Goal: Transaction & Acquisition: Download file/media

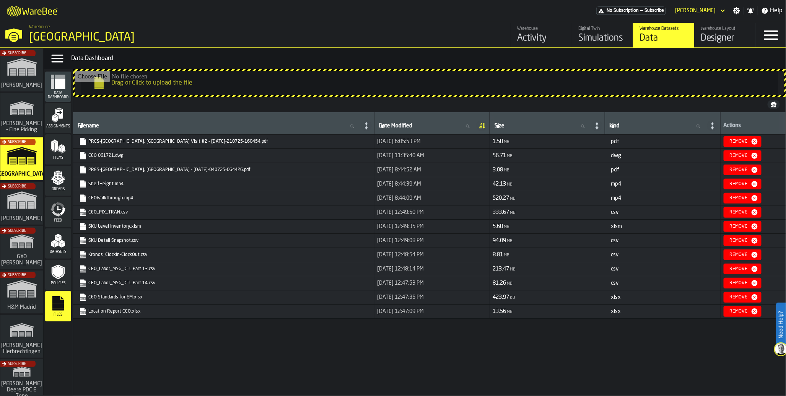
click at [21, 326] on polygon "link-to-/wh/i/f0a6b354-7883-413a-84ff-a65eb9c31f03/simulations" at bounding box center [21, 331] width 23 height 13
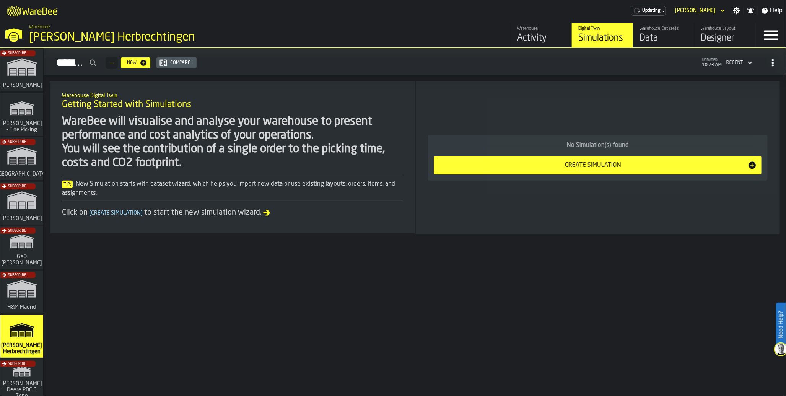
click at [653, 44] on div "Data" at bounding box center [664, 38] width 49 height 12
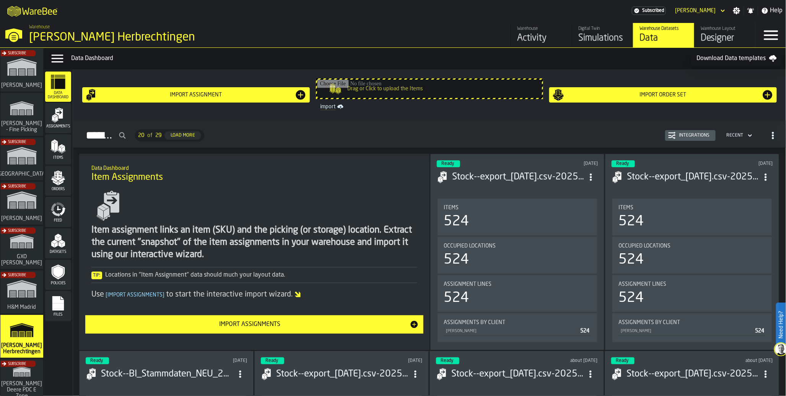
click at [62, 238] on icon "menu Datasets" at bounding box center [58, 240] width 15 height 15
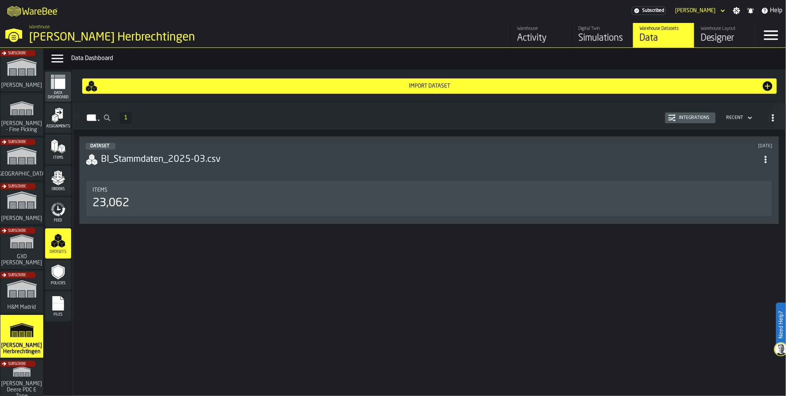
click at [58, 147] on icon "menu Items" at bounding box center [58, 146] width 15 height 15
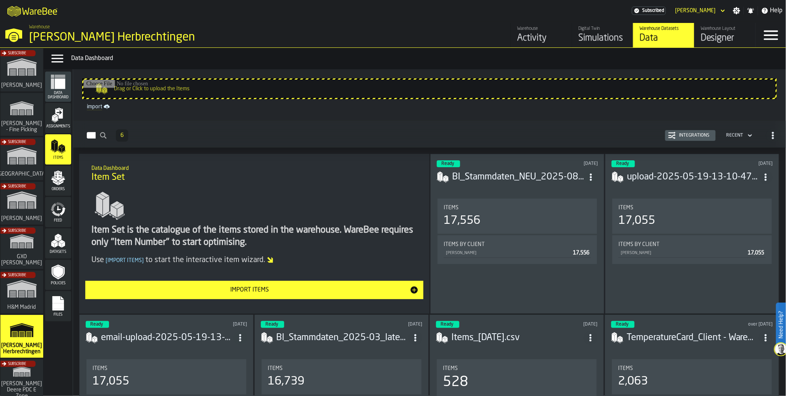
click at [594, 175] on icon "ItemListCard-DashboardItemContainer" at bounding box center [591, 177] width 8 height 8
click at [507, 173] on h3 "BI_Stammdaten_NEU_2025-08.csv" at bounding box center [518, 177] width 132 height 12
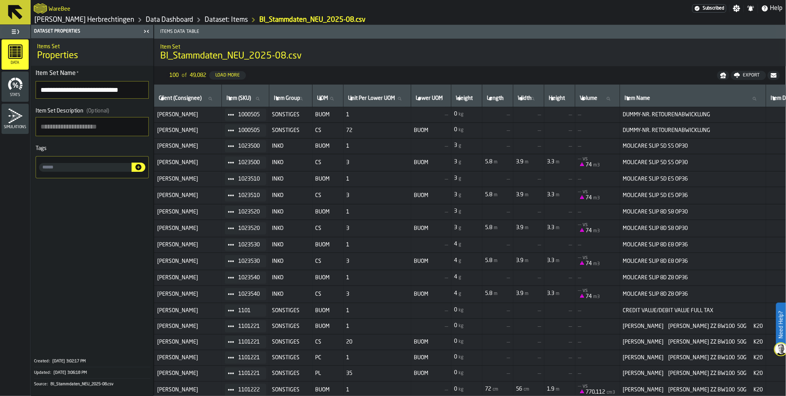
click at [258, 114] on span "1000505" at bounding box center [249, 115] width 21 height 6
click at [751, 75] on div "Export" at bounding box center [752, 75] width 23 height 5
